Goal: Task Accomplishment & Management: Manage account settings

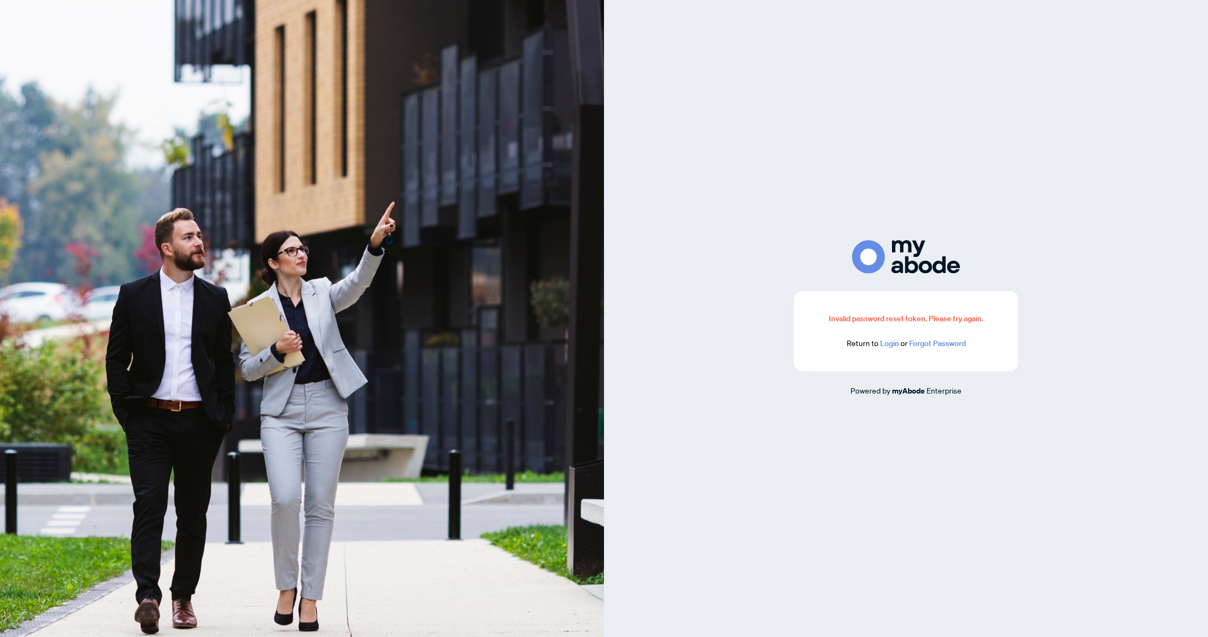
drag, startPoint x: 890, startPoint y: 345, endPoint x: 849, endPoint y: 398, distance: 66.6
click at [889, 346] on link "Login" at bounding box center [889, 343] width 19 height 10
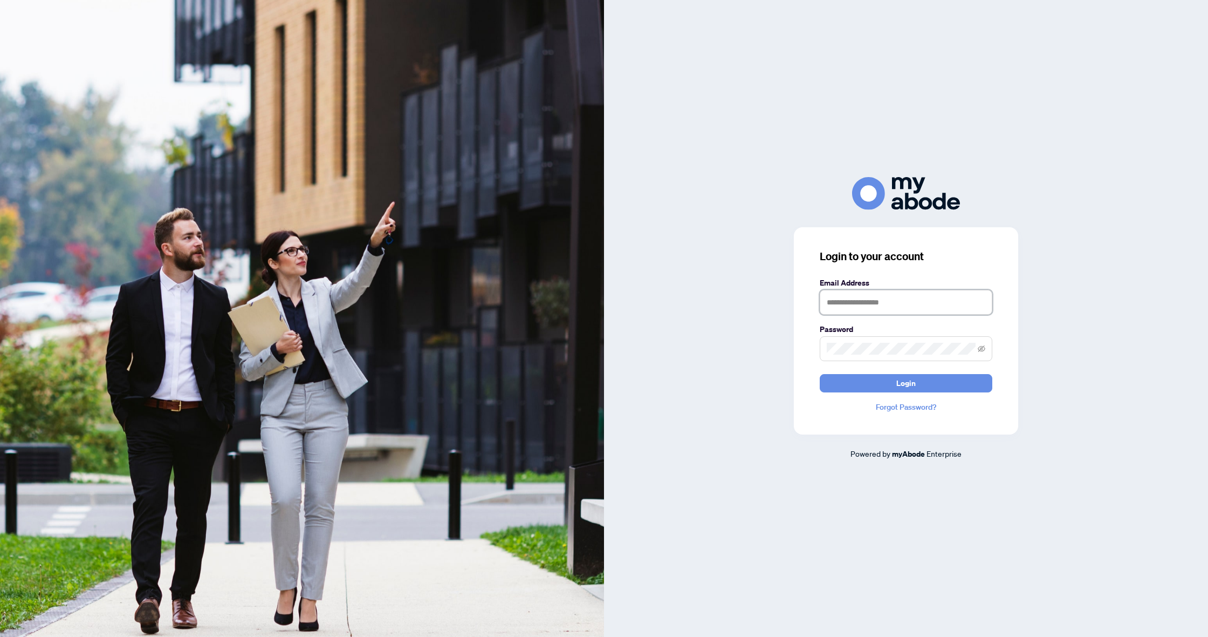
type input "**********"
click at [906, 382] on button "Login" at bounding box center [906, 383] width 173 height 18
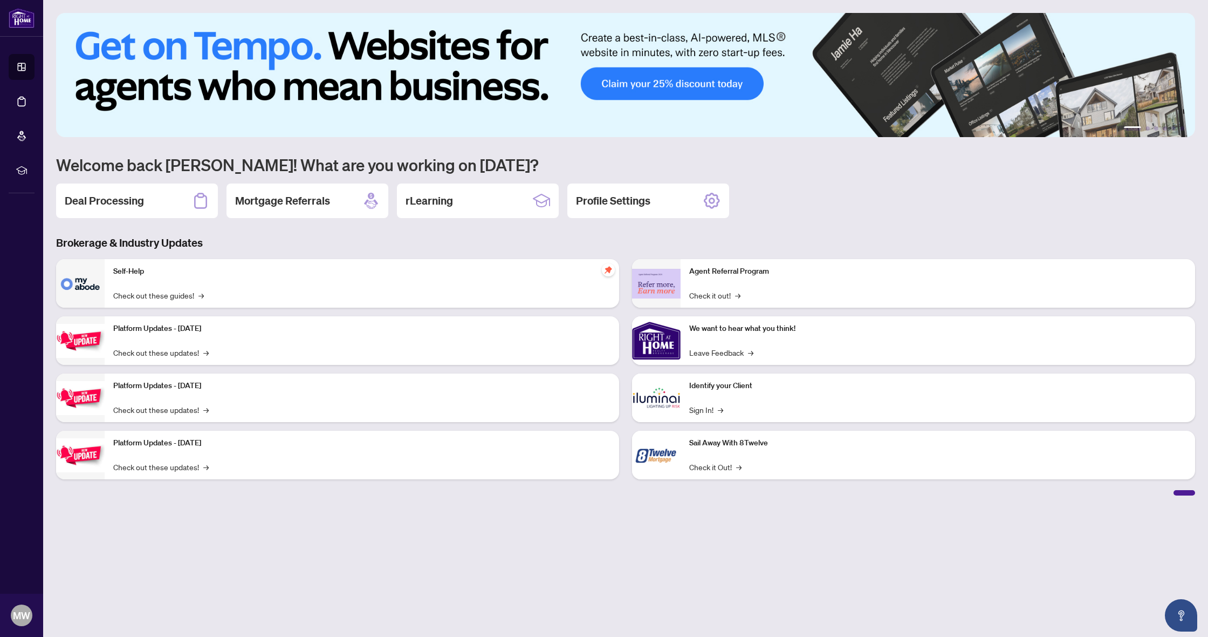
drag, startPoint x: 122, startPoint y: 208, endPoint x: 127, endPoint y: 254, distance: 46.1
click at [122, 209] on div "Deal Processing" at bounding box center [137, 200] width 162 height 35
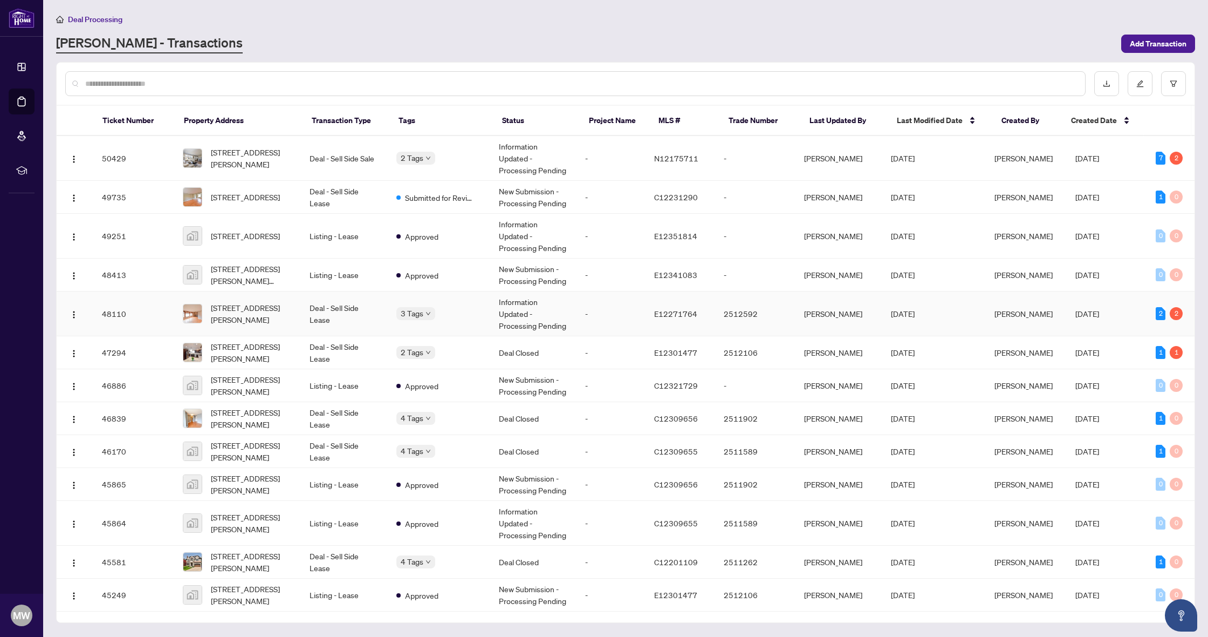
click at [241, 310] on span "[STREET_ADDRESS][PERSON_NAME]" at bounding box center [251, 314] width 81 height 24
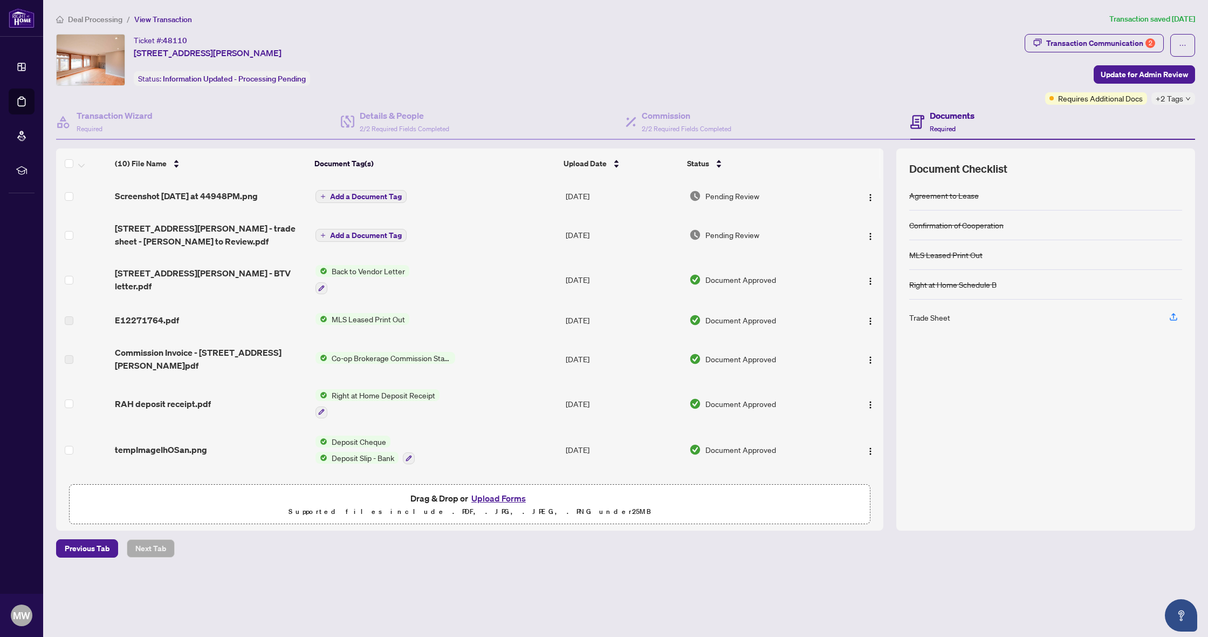
click at [174, 397] on span "RAH deposit receipt.pdf" at bounding box center [163, 403] width 96 height 13
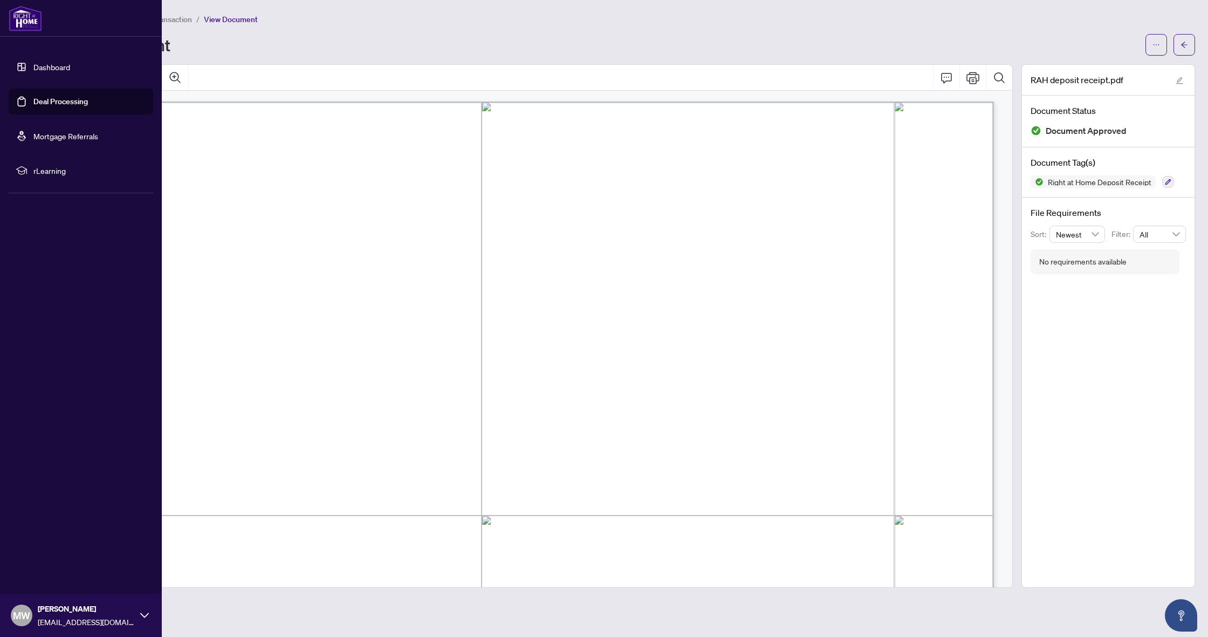
click at [26, 26] on img at bounding box center [25, 18] width 33 height 26
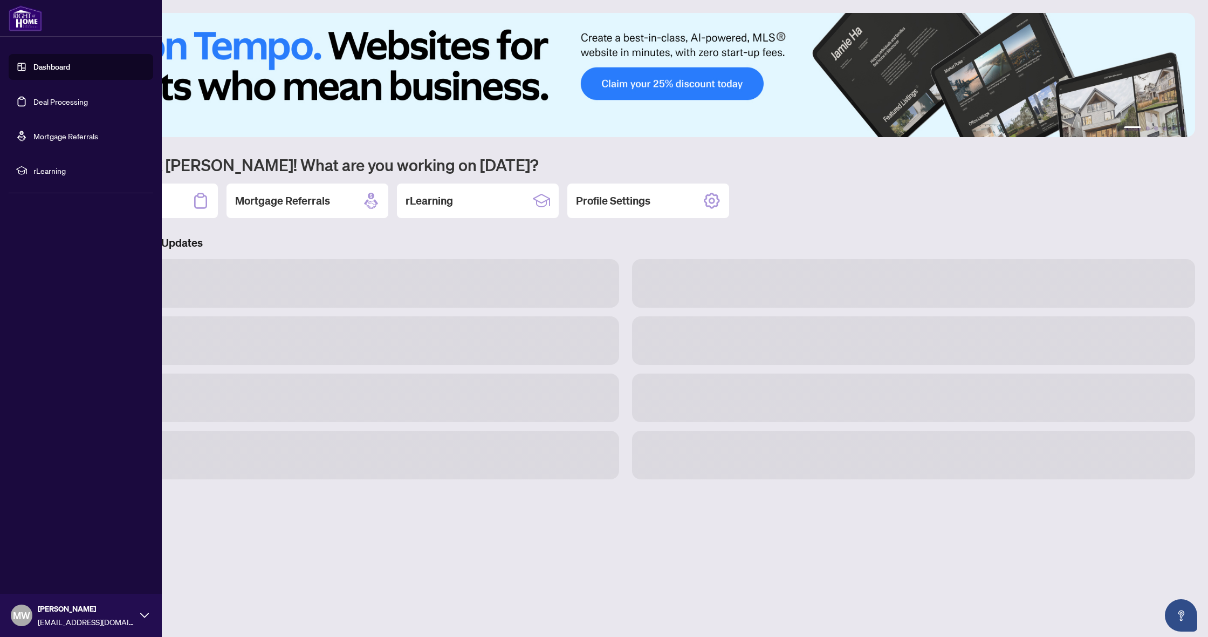
click at [34, 64] on link "Dashboard" at bounding box center [51, 67] width 37 height 10
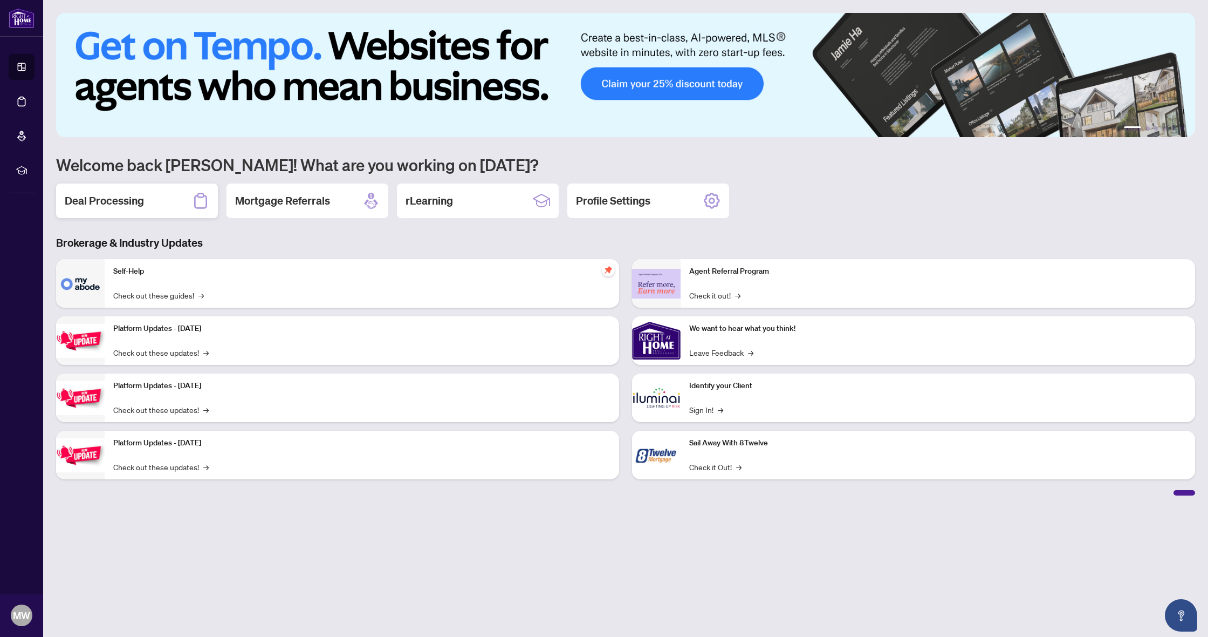
click at [151, 208] on div "Deal Processing" at bounding box center [137, 200] width 162 height 35
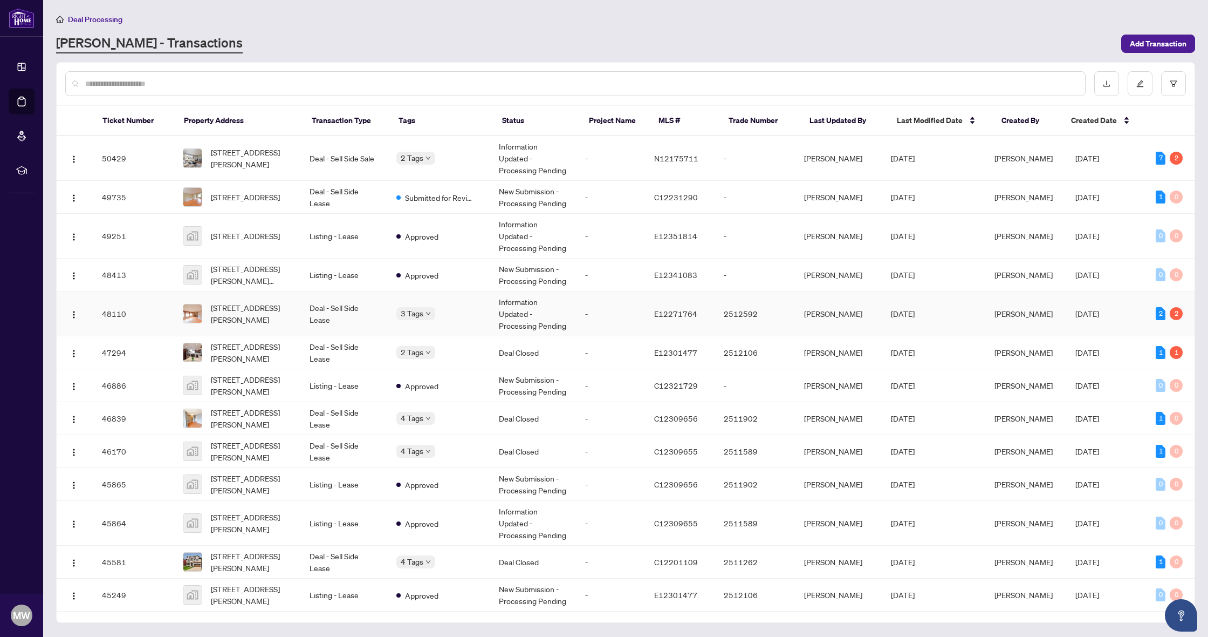
click at [250, 317] on span "[STREET_ADDRESS][PERSON_NAME]" at bounding box center [251, 314] width 81 height 24
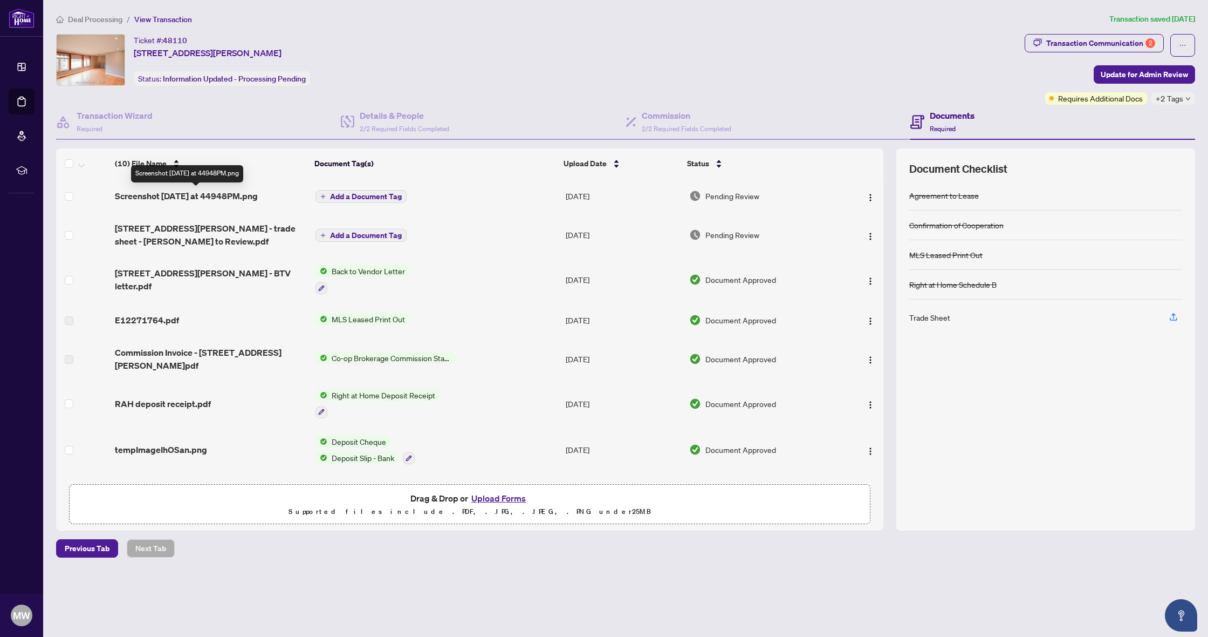
click at [249, 197] on span "Screenshot [DATE] at 44948PM.png" at bounding box center [186, 195] width 143 height 13
click at [1069, 43] on div "Transaction Communication 2" at bounding box center [1101, 43] width 109 height 17
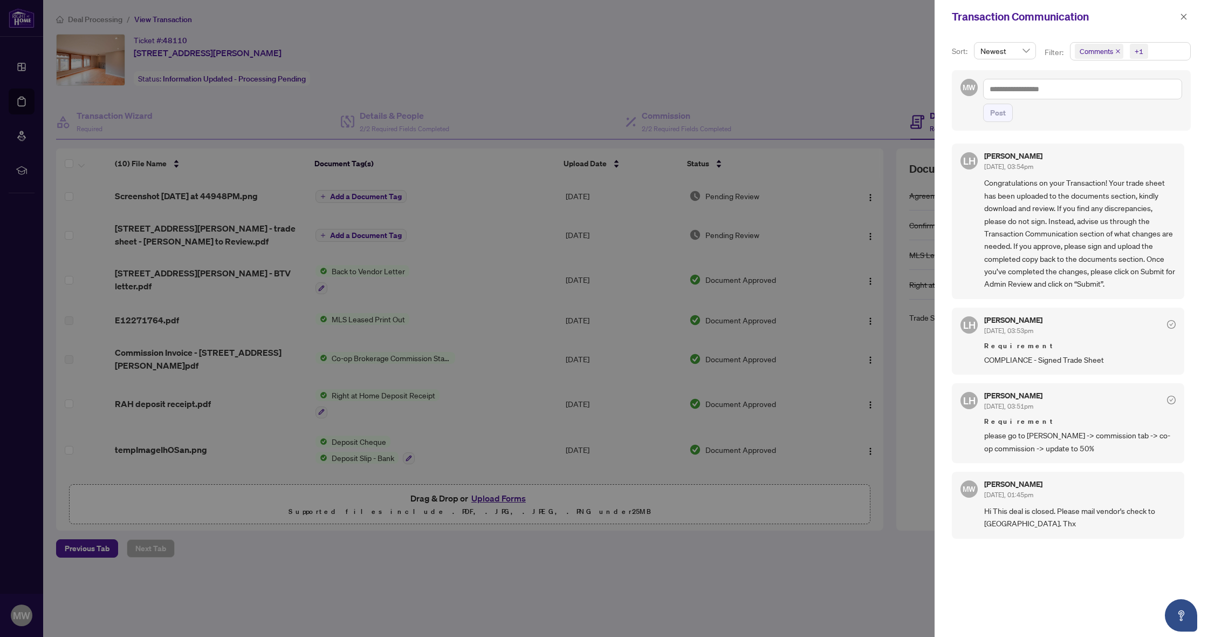
scroll to position [2, 0]
drag, startPoint x: 1186, startPoint y: 18, endPoint x: 1181, endPoint y: 30, distance: 12.5
click at [1186, 19] on icon "close" at bounding box center [1184, 16] width 6 height 6
